Goal: Find specific page/section

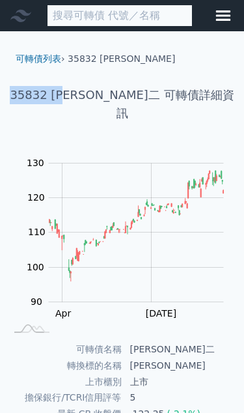
click at [102, 20] on input at bounding box center [120, 16] width 146 height 22
click at [85, 20] on input at bounding box center [120, 16] width 146 height 22
click at [88, 20] on input at bounding box center [120, 16] width 146 height 22
paste input "35832 [PERSON_NAME]"
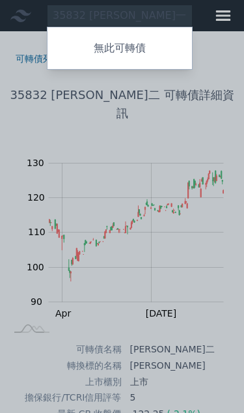
click at [93, 17] on div at bounding box center [122, 206] width 244 height 413
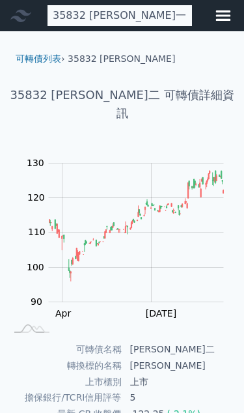
click at [98, 13] on div "35832 辛耘一 無此可轉債" at bounding box center [120, 16] width 146 height 22
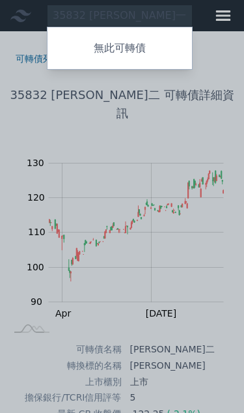
click at [139, 16] on div at bounding box center [122, 206] width 244 height 413
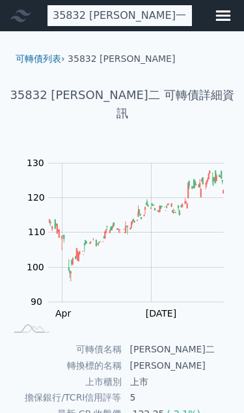
click at [141, 22] on div "35832 辛耘一 無此可轉債" at bounding box center [120, 16] width 146 height 22
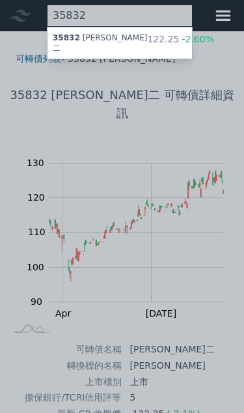
type input "35832"
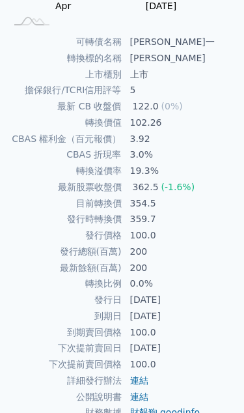
scroll to position [309, 0]
